Goal: Information Seeking & Learning: Check status

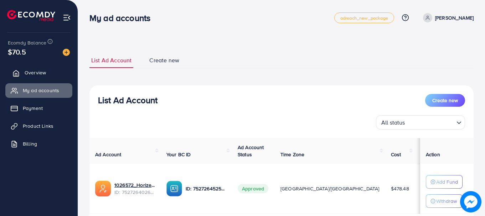
click at [46, 72] on link "Overview" at bounding box center [38, 73] width 67 height 14
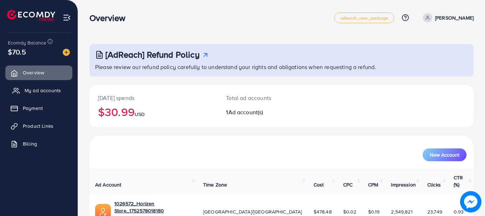
click at [47, 87] on span "My ad accounts" at bounding box center [43, 90] width 36 height 7
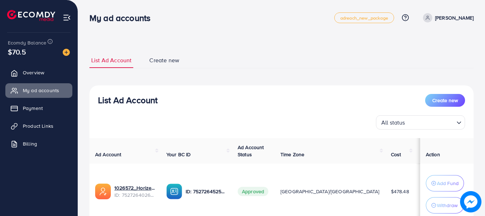
scroll to position [55, 0]
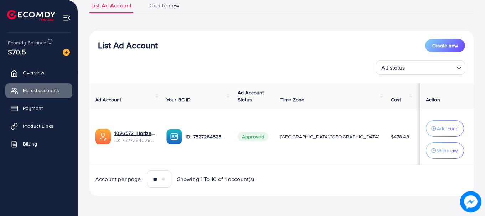
click at [268, 138] on span "Approved" at bounding box center [253, 136] width 31 height 9
click at [149, 43] on h3 "List Ad Account" at bounding box center [128, 45] width 60 height 10
click at [33, 70] on span "Overview" at bounding box center [35, 72] width 21 height 7
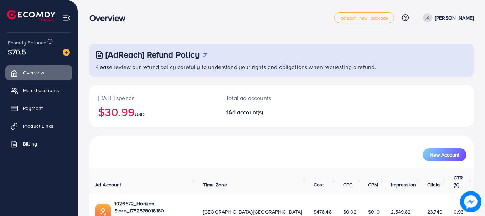
click at [125, 116] on h2 "$30.99 USD" at bounding box center [153, 112] width 111 height 14
click at [124, 115] on h2 "$30.99 USD" at bounding box center [153, 112] width 111 height 14
click at [123, 115] on h2 "$30.99 USD" at bounding box center [153, 112] width 111 height 14
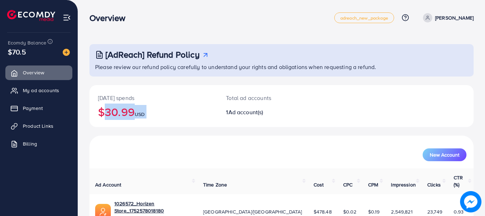
click at [123, 115] on h2 "$30.99 USD" at bounding box center [153, 112] width 111 height 14
click at [107, 17] on h3 "Overview" at bounding box center [110, 18] width 42 height 10
click at [132, 27] on div "Overview adreach_new_package Help Center Contact Support Plans and Pricing Term…" at bounding box center [281, 18] width 384 height 20
click at [132, 113] on h2 "$30.99 USD" at bounding box center [153, 112] width 111 height 14
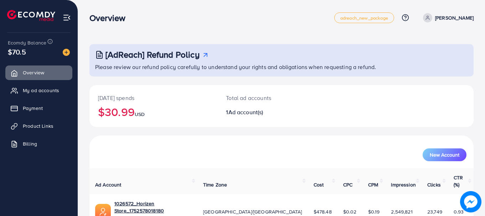
click at [132, 113] on h2 "$30.99 USD" at bounding box center [153, 112] width 111 height 14
click at [120, 112] on h2 "$30.99 USD" at bounding box center [153, 112] width 111 height 14
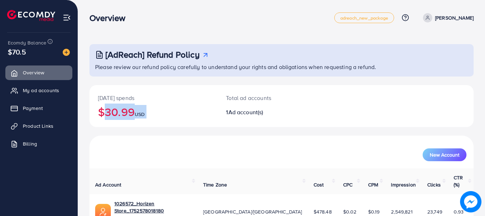
click at [114, 108] on h2 "$30.99 USD" at bounding box center [153, 112] width 111 height 14
click at [117, 101] on p "[DATE] spends" at bounding box center [153, 98] width 111 height 9
click at [118, 98] on p "[DATE] spends" at bounding box center [153, 98] width 111 height 9
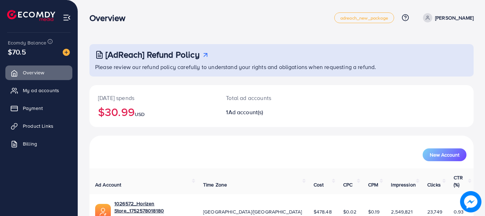
click at [118, 98] on p "[DATE] spends" at bounding box center [153, 98] width 111 height 9
click at [129, 98] on p "[DATE] spends" at bounding box center [153, 98] width 111 height 9
click at [230, 97] on p "Total ad accounts" at bounding box center [265, 98] width 79 height 9
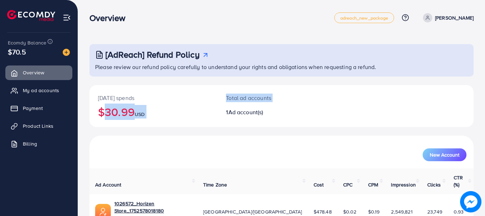
drag, startPoint x: 230, startPoint y: 97, endPoint x: 149, endPoint y: 104, distance: 81.2
click at [149, 104] on div "[DATE] spends $30.99 USD Total ad accounts 1 Ad account(s)" at bounding box center [281, 106] width 384 height 42
click at [126, 114] on h2 "$30.99 USD" at bounding box center [153, 112] width 111 height 14
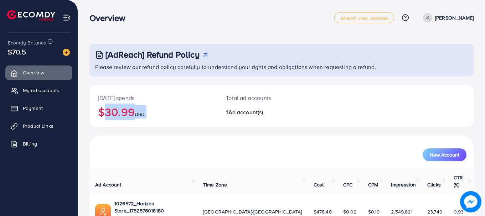
click at [113, 116] on h2 "$30.99 USD" at bounding box center [153, 112] width 111 height 14
click at [44, 89] on span "My ad accounts" at bounding box center [43, 90] width 36 height 7
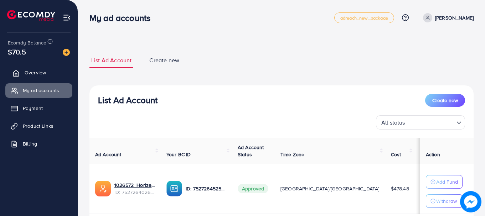
click at [38, 78] on link "Overview" at bounding box center [38, 73] width 67 height 14
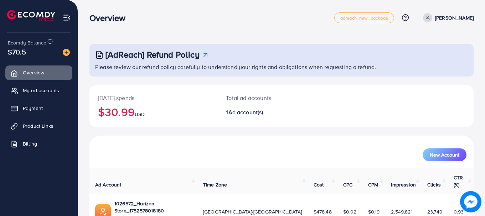
click at [18, 55] on span "$70.5" at bounding box center [17, 52] width 18 height 10
click at [118, 108] on h2 "$30.99 USD" at bounding box center [153, 112] width 111 height 14
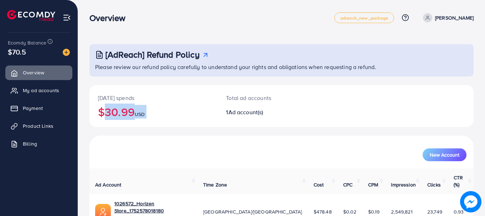
click at [118, 108] on h2 "$30.99 USD" at bounding box center [153, 112] width 111 height 14
click at [55, 88] on span "My ad accounts" at bounding box center [43, 90] width 36 height 7
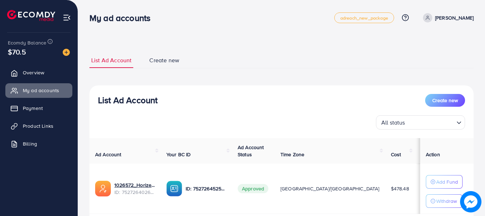
click at [123, 99] on h3 "List Ad Account" at bounding box center [128, 100] width 60 height 10
click at [140, 99] on h3 "List Ad Account" at bounding box center [128, 100] width 60 height 10
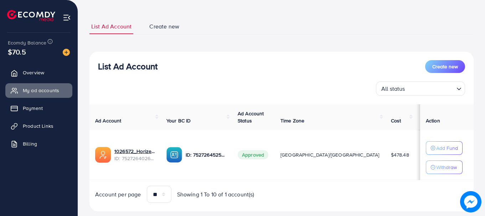
scroll to position [49, 0]
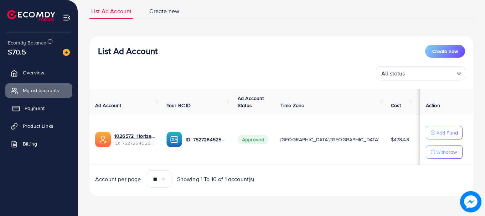
click at [33, 112] on span "Payment" at bounding box center [35, 108] width 20 height 7
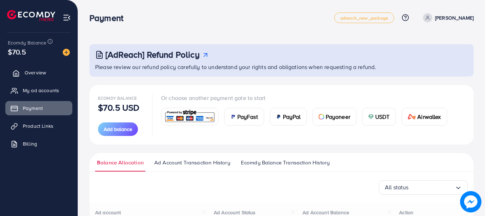
click at [30, 74] on span "Overview" at bounding box center [35, 72] width 21 height 7
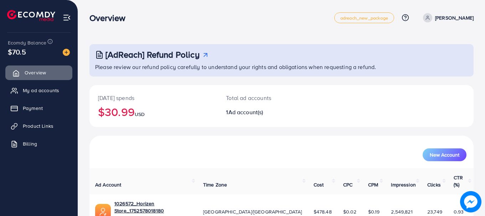
click at [30, 74] on span "Overview" at bounding box center [35, 72] width 21 height 7
click at [111, 116] on h2 "$30.99 USD" at bounding box center [153, 112] width 111 height 14
click at [129, 114] on h2 "$30.99 USD" at bounding box center [153, 112] width 111 height 14
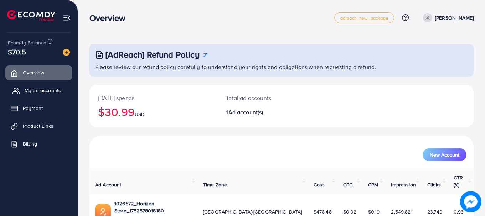
click at [26, 88] on span "My ad accounts" at bounding box center [43, 90] width 36 height 7
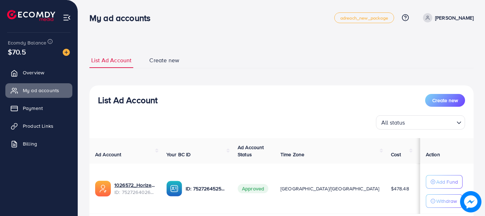
click at [133, 93] on div "List Ad Account Create new All status Loading... Ad Account Your BC ID Ad Accou…" at bounding box center [281, 166] width 384 height 160
click at [128, 96] on h3 "List Ad Account" at bounding box center [128, 100] width 60 height 10
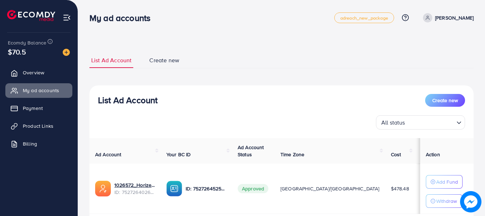
click at [126, 96] on h3 "List Ad Account" at bounding box center [128, 100] width 60 height 10
click at [124, 97] on h3 "List Ad Account" at bounding box center [128, 100] width 60 height 10
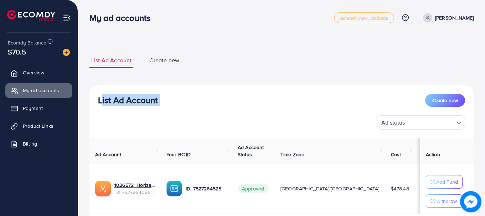
click at [124, 97] on h3 "List Ad Account" at bounding box center [128, 100] width 60 height 10
click at [116, 98] on h3 "List Ad Account" at bounding box center [128, 100] width 60 height 10
click at [110, 98] on h3 "List Ad Account" at bounding box center [128, 100] width 60 height 10
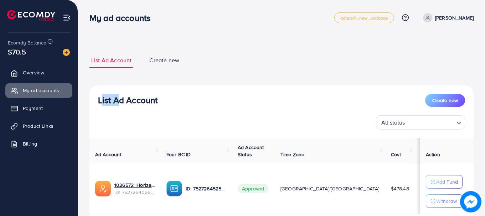
click at [110, 98] on h3 "List Ad Account" at bounding box center [128, 100] width 60 height 10
click at [123, 100] on h3 "List Ad Account" at bounding box center [128, 100] width 60 height 10
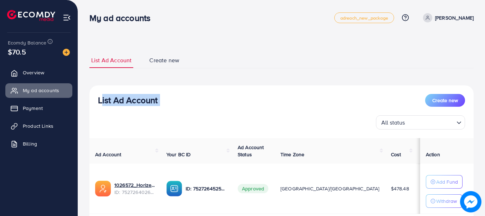
click at [139, 100] on h3 "List Ad Account" at bounding box center [128, 100] width 60 height 10
click at [118, 15] on h3 "My ad accounts" at bounding box center [122, 18] width 67 height 10
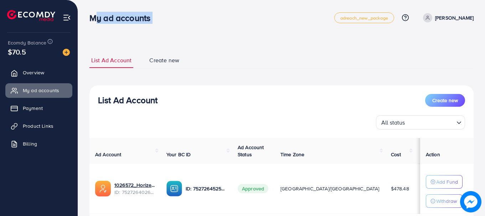
click at [118, 15] on h3 "My ad accounts" at bounding box center [122, 18] width 67 height 10
click at [115, 15] on h3 "My ad accounts" at bounding box center [122, 18] width 67 height 10
click at [132, 17] on h3 "My ad accounts" at bounding box center [122, 18] width 67 height 10
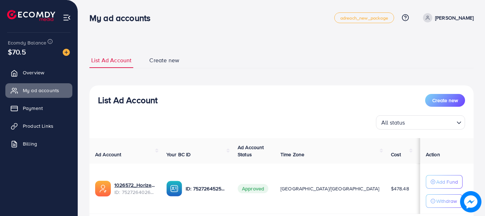
click at [31, 57] on div "Ecomdy Balance $70.5" at bounding box center [39, 48] width 66 height 30
click at [37, 68] on link "Overview" at bounding box center [38, 73] width 67 height 14
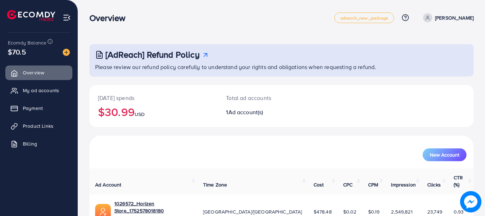
click at [20, 60] on div "Ecomdy Balance $70.5" at bounding box center [39, 48] width 66 height 30
click at [28, 68] on link "Overview" at bounding box center [38, 73] width 67 height 14
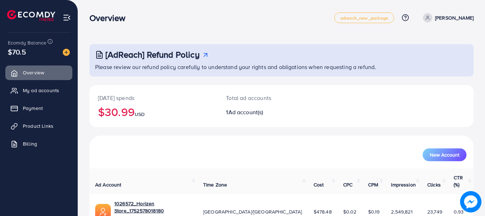
click at [22, 56] on span "$70.5" at bounding box center [17, 52] width 18 height 10
click at [130, 116] on h2 "$30.99 USD" at bounding box center [153, 112] width 111 height 14
click at [120, 112] on h2 "$30.99 USD" at bounding box center [153, 112] width 111 height 14
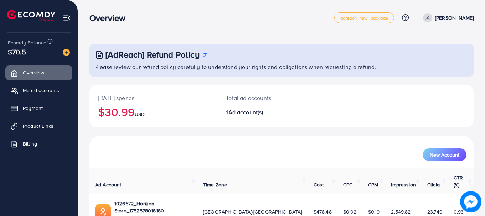
click at [120, 112] on h2 "$30.99 USD" at bounding box center [153, 112] width 111 height 14
click at [137, 114] on h2 "$30.99 USD" at bounding box center [153, 112] width 111 height 14
drag, startPoint x: 236, startPoint y: 104, endPoint x: 245, endPoint y: 103, distance: 9.3
click at [245, 103] on div "Total ad accounts 1 Ad account(s)" at bounding box center [265, 106] width 96 height 42
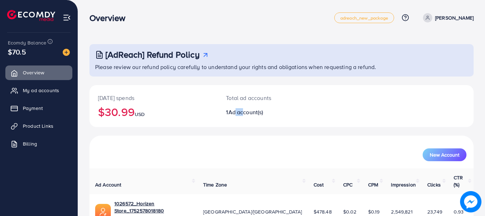
click at [245, 103] on div "Total ad accounts 1 Ad account(s)" at bounding box center [265, 106] width 96 height 42
click at [242, 99] on p "Total ad accounts" at bounding box center [265, 98] width 79 height 9
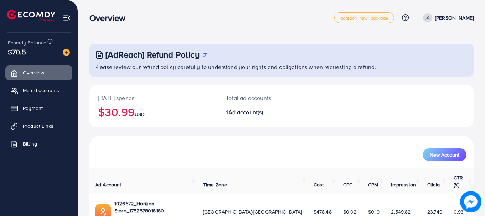
click at [247, 106] on div "Total ad accounts 1 Ad account(s)" at bounding box center [265, 106] width 96 height 42
click at [230, 116] on span "Ad account(s)" at bounding box center [245, 112] width 35 height 8
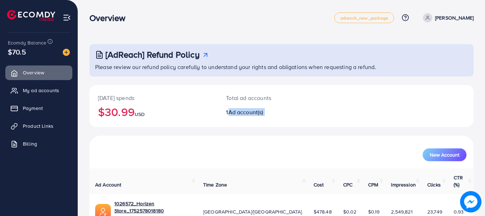
click at [230, 116] on span "Ad account(s)" at bounding box center [245, 112] width 35 height 8
click at [179, 111] on h2 "$30.99 USD" at bounding box center [153, 112] width 111 height 14
click at [137, 108] on h2 "$30.99 USD" at bounding box center [153, 112] width 111 height 14
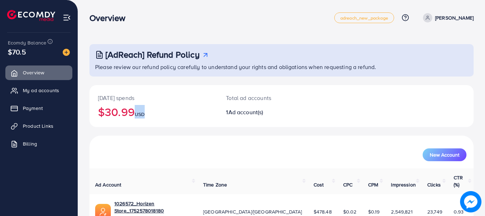
click at [137, 108] on h2 "$30.99 USD" at bounding box center [153, 112] width 111 height 14
click at [113, 107] on h2 "$30.99 USD" at bounding box center [153, 112] width 111 height 14
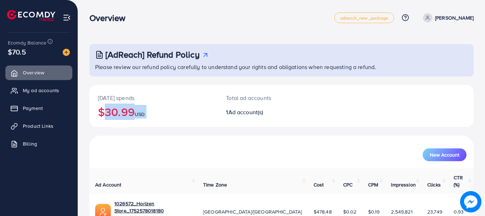
click at [113, 107] on h2 "$30.99 USD" at bounding box center [153, 112] width 111 height 14
click at [135, 118] on h2 "$30.99 USD" at bounding box center [153, 112] width 111 height 14
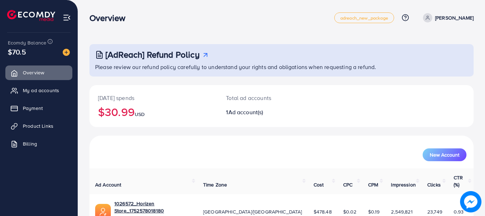
click at [178, 122] on div "Today's spends $30.99 USD" at bounding box center [153, 106] width 128 height 42
click at [224, 115] on div "Total ad accounts 1 Ad account(s)" at bounding box center [265, 106] width 96 height 42
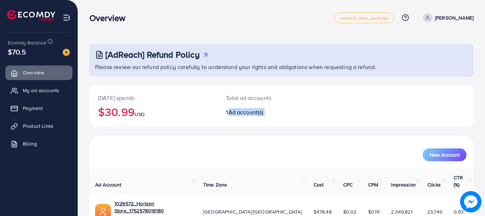
click at [224, 115] on div "Total ad accounts 1 Ad account(s)" at bounding box center [265, 106] width 96 height 42
click at [113, 113] on h2 "$30.99 USD" at bounding box center [153, 112] width 111 height 14
click at [133, 110] on h2 "$30.99 USD" at bounding box center [153, 112] width 111 height 14
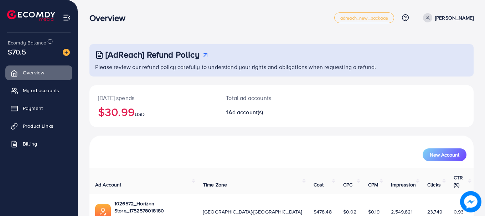
click at [197, 112] on h2 "$30.99 USD" at bounding box center [153, 112] width 111 height 14
click at [230, 112] on span "Ad account(s)" at bounding box center [245, 112] width 35 height 8
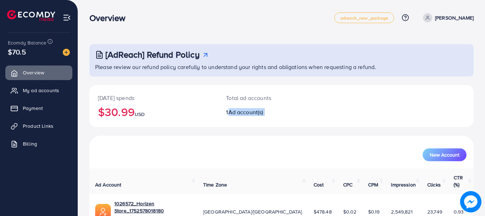
click at [230, 112] on span "Ad account(s)" at bounding box center [245, 112] width 35 height 8
click at [132, 105] on h2 "$30.99 USD" at bounding box center [153, 112] width 111 height 14
click at [125, 105] on h2 "$30.99 USD" at bounding box center [153, 112] width 111 height 14
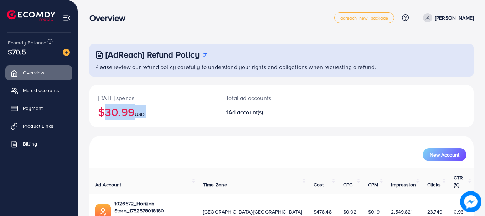
click at [125, 105] on h2 "$30.99 USD" at bounding box center [153, 112] width 111 height 14
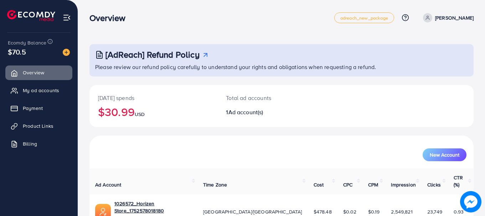
click at [118, 98] on p "[DATE] spends" at bounding box center [153, 98] width 111 height 9
click at [126, 100] on p "[DATE] spends" at bounding box center [153, 98] width 111 height 9
click at [270, 122] on div "Total ad accounts 1 Ad account(s)" at bounding box center [265, 106] width 96 height 42
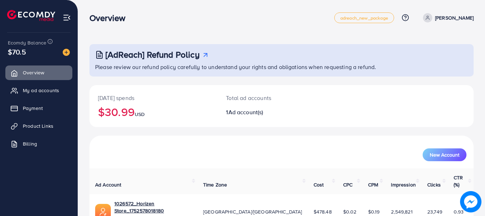
click at [270, 122] on div "Total ad accounts 1 Ad account(s)" at bounding box center [265, 106] width 96 height 42
click at [256, 117] on div "Total ad accounts 1 Ad account(s)" at bounding box center [265, 106] width 96 height 42
click at [242, 114] on span "Ad account(s)" at bounding box center [245, 112] width 35 height 8
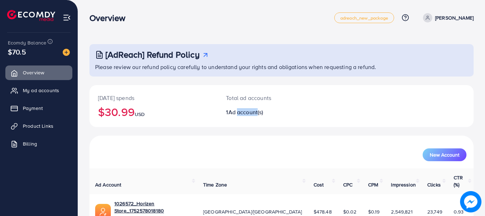
click at [242, 114] on span "Ad account(s)" at bounding box center [245, 112] width 35 height 8
click at [209, 113] on div "Today's spends $30.99 USD" at bounding box center [153, 106] width 128 height 42
click at [113, 120] on div "Today's spends $30.99 USD" at bounding box center [153, 106] width 128 height 42
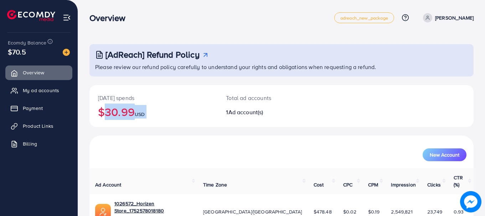
click at [113, 120] on div "Today's spends $30.99 USD" at bounding box center [153, 106] width 128 height 42
click at [130, 119] on h2 "$30.99 USD" at bounding box center [153, 112] width 111 height 14
click at [120, 108] on h2 "$30.99 USD" at bounding box center [153, 112] width 111 height 14
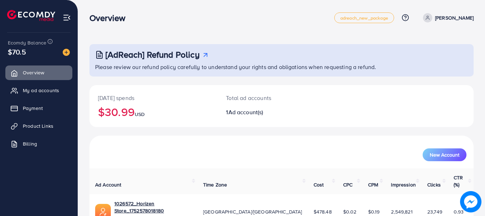
click at [120, 108] on h2 "$30.99 USD" at bounding box center [153, 112] width 111 height 14
click at [138, 119] on h2 "$30.99 USD" at bounding box center [153, 112] width 111 height 14
click at [193, 104] on div "Today's spends $30.99 USD" at bounding box center [153, 106] width 128 height 42
click at [243, 117] on div "Total ad accounts 1 Ad account(s)" at bounding box center [265, 106] width 96 height 42
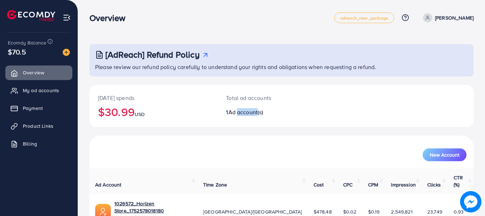
click at [243, 117] on div "Total ad accounts 1 Ad account(s)" at bounding box center [265, 106] width 96 height 42
